Goal: Complete application form

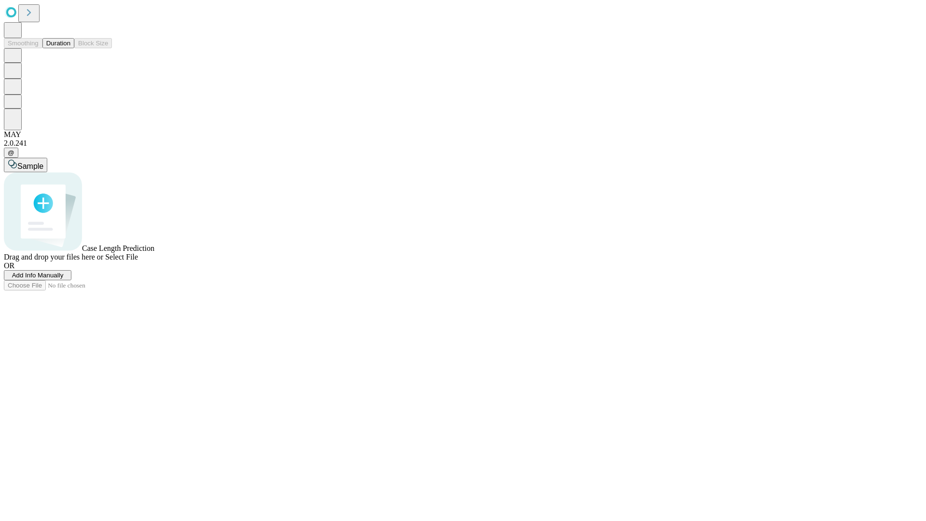
click at [64, 279] on span "Add Info Manually" at bounding box center [38, 275] width 52 height 7
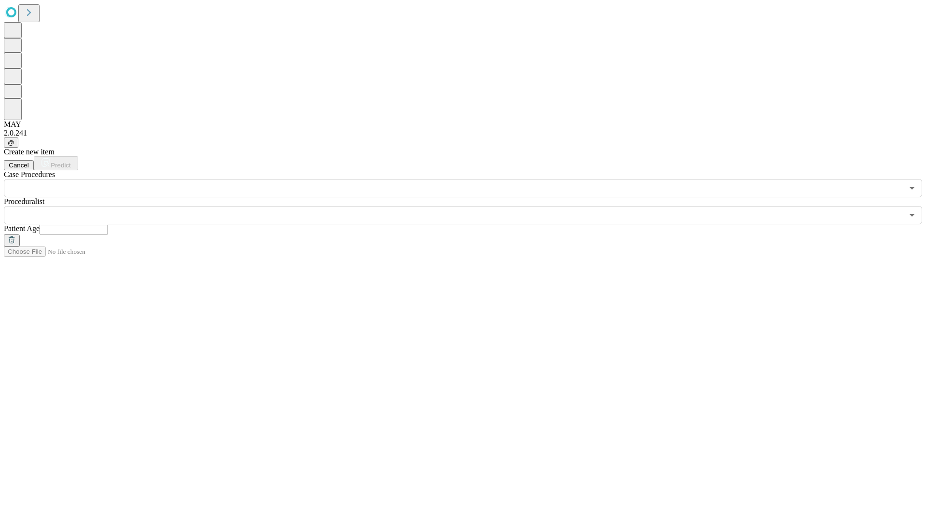
click at [108, 225] on input "text" at bounding box center [74, 230] width 69 height 10
type input "**"
click at [470, 206] on input "text" at bounding box center [454, 215] width 900 height 18
